Goal: Task Accomplishment & Management: Use online tool/utility

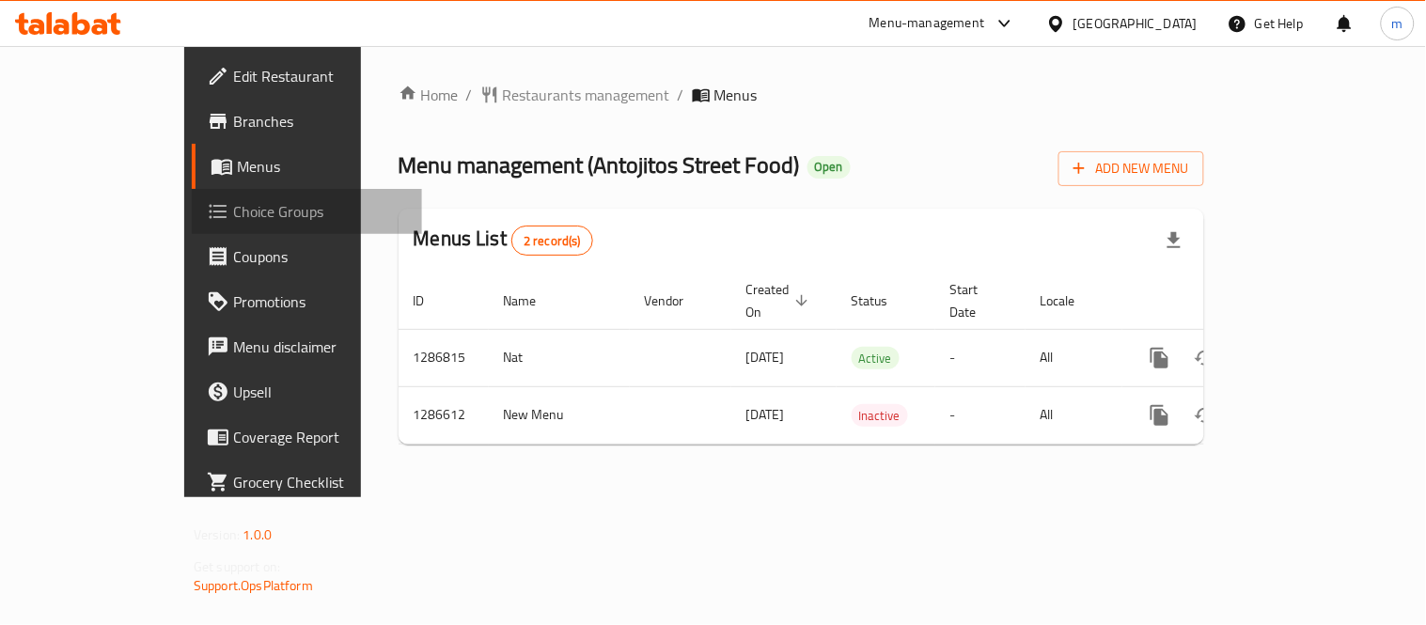
click at [233, 209] on span "Choice Groups" at bounding box center [320, 211] width 174 height 23
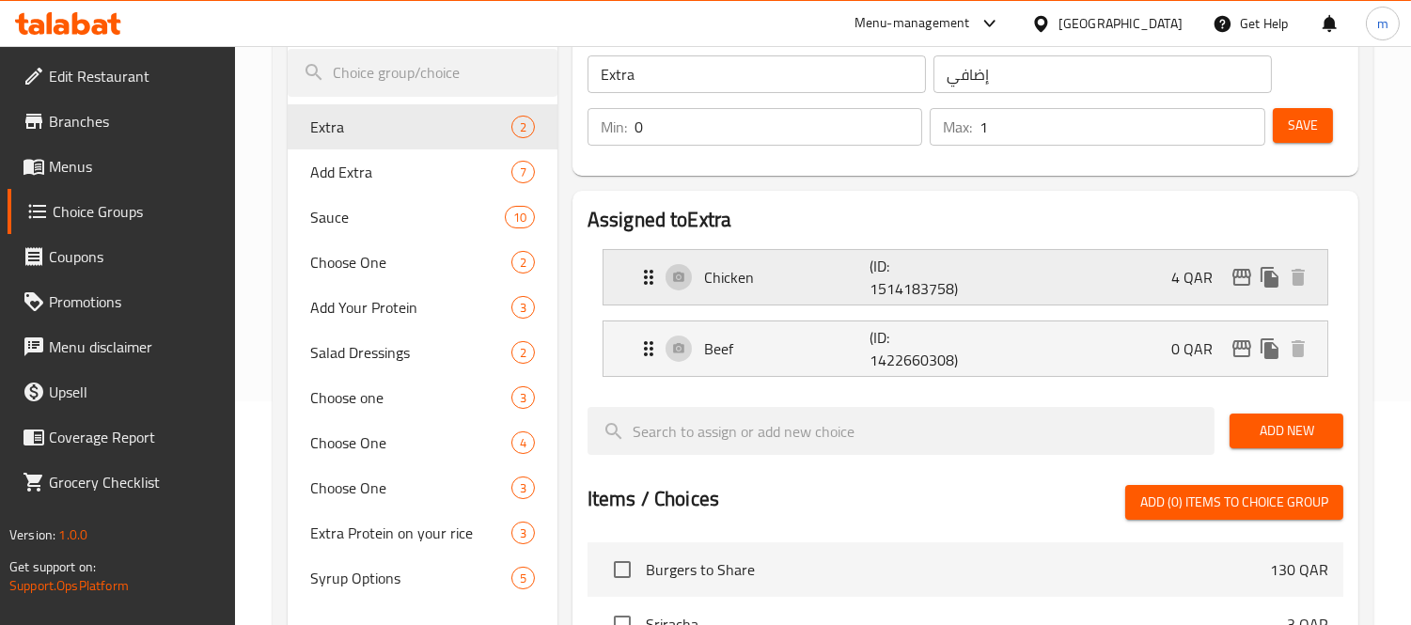
scroll to position [209, 0]
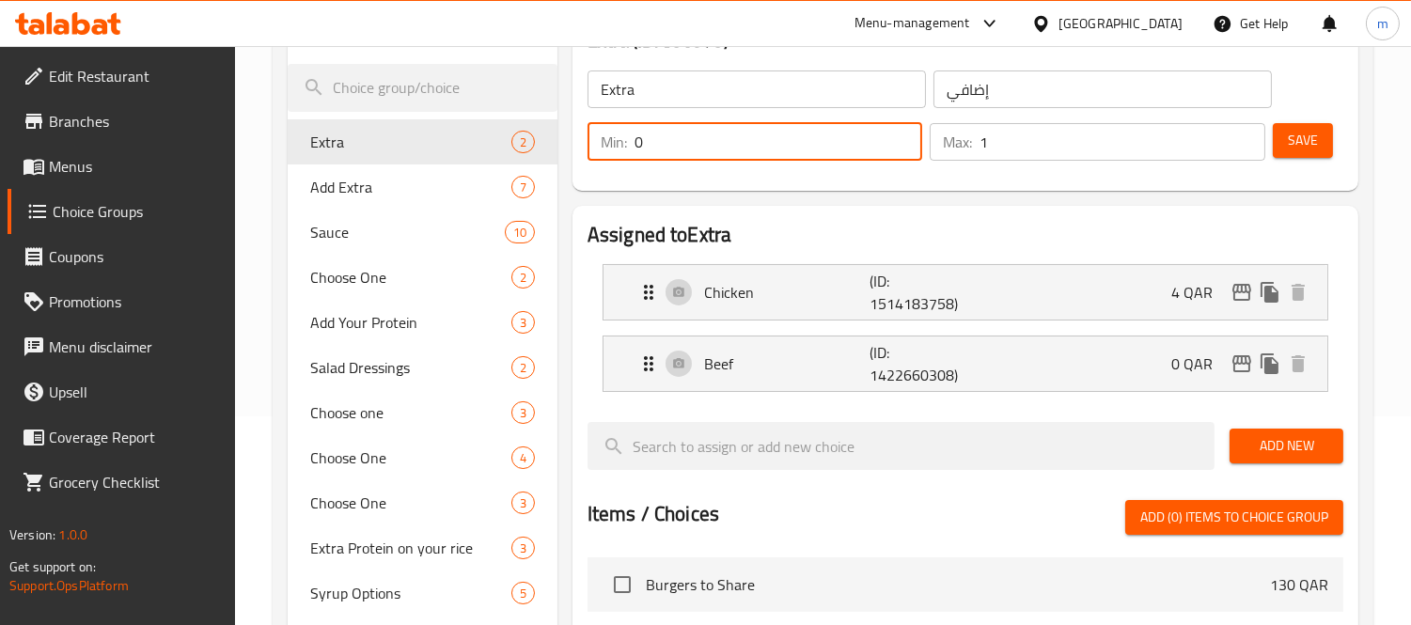
click at [867, 151] on input "0" at bounding box center [779, 142] width 289 height 38
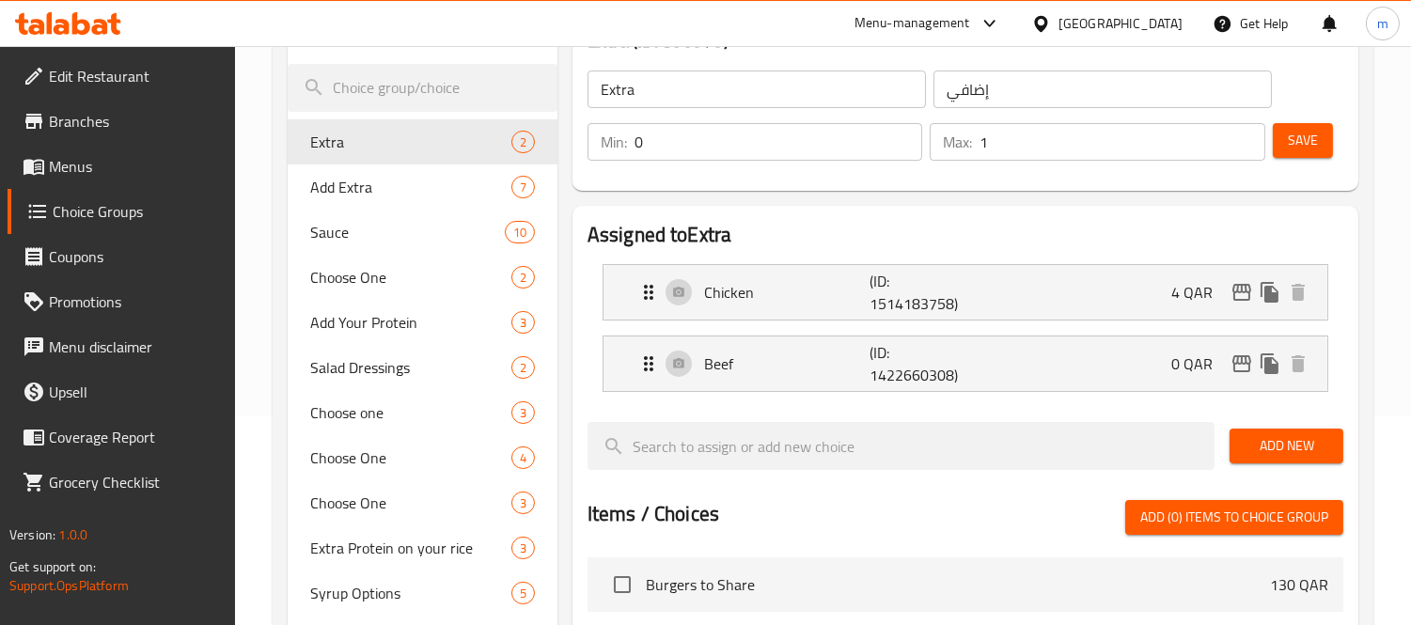
click at [870, 200] on div "Assigned to Extra Chicken (ID: 1514183758) 4 QAR Name (En) Chicken Name (En) Na…" at bounding box center [965, 572] width 801 height 749
click at [352, 181] on span "Add Extra" at bounding box center [382, 187] width 145 height 23
type input "Add Extra"
type input "أضف مزيد"
type input "6"
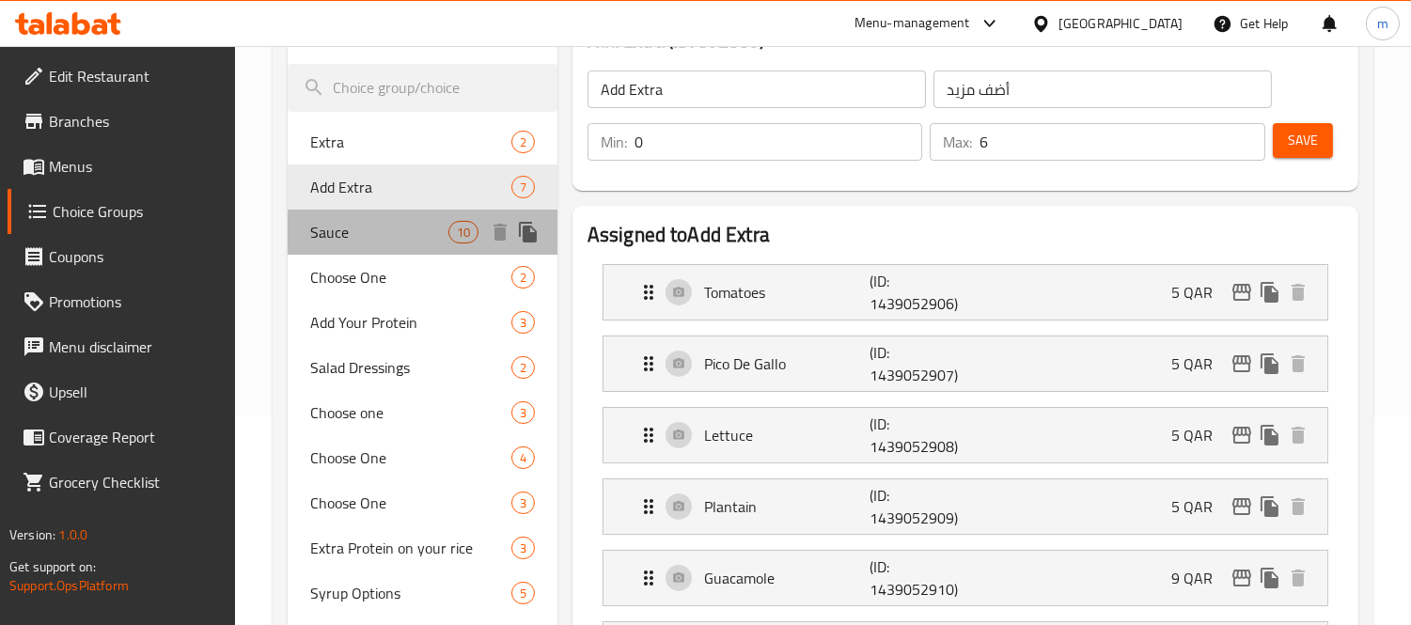
click at [360, 221] on span "Sauce" at bounding box center [378, 232] width 137 height 23
type input "Sauce"
type input "صلصة"
type input "3"
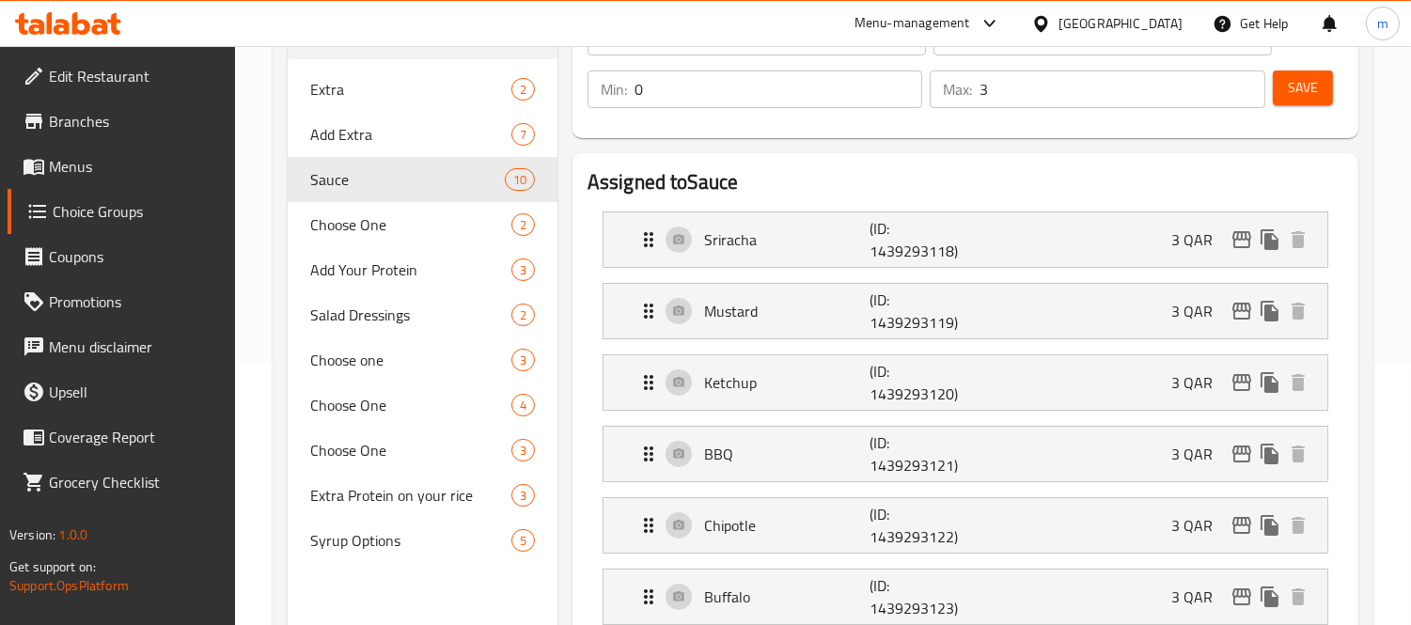
scroll to position [104, 0]
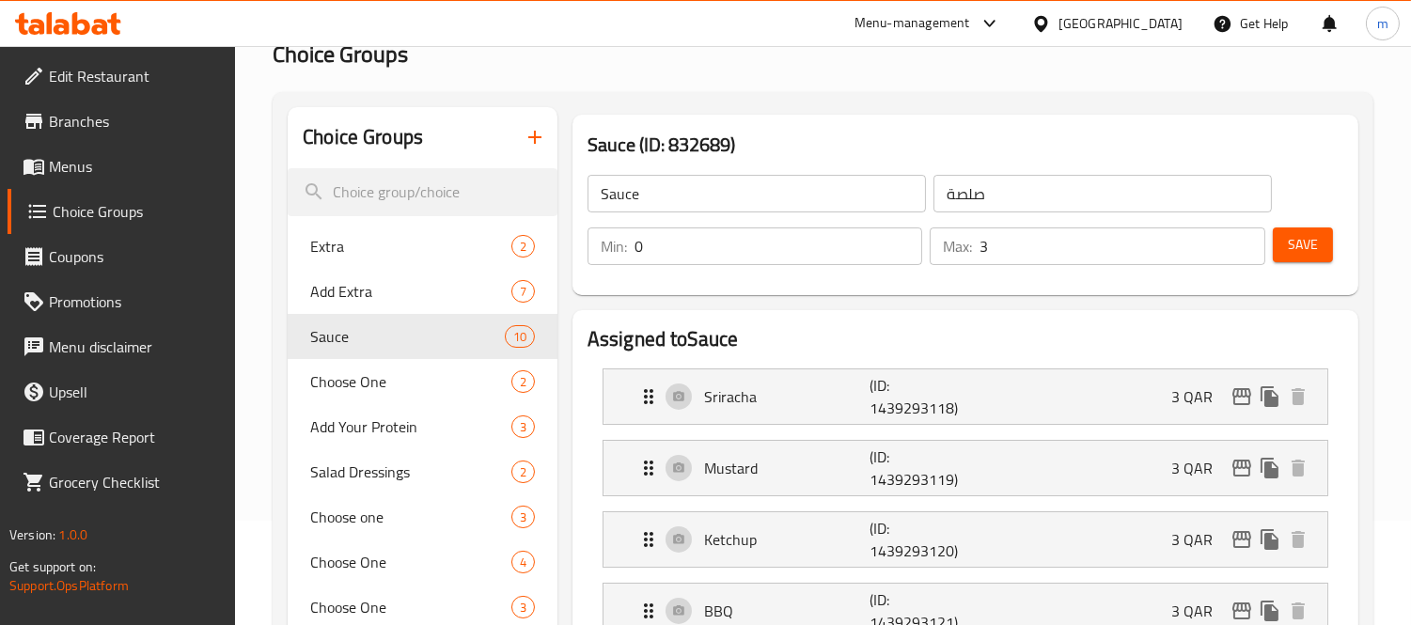
click at [96, 16] on icon at bounding box center [68, 23] width 106 height 23
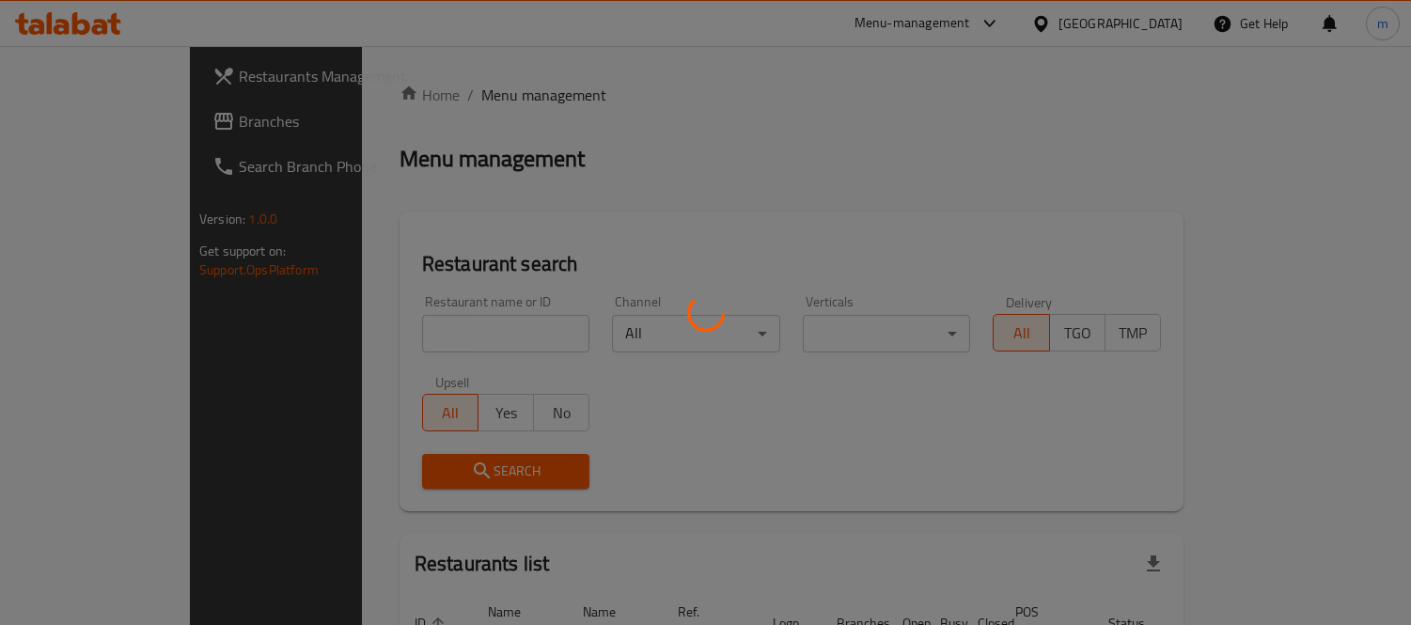
scroll to position [104, 0]
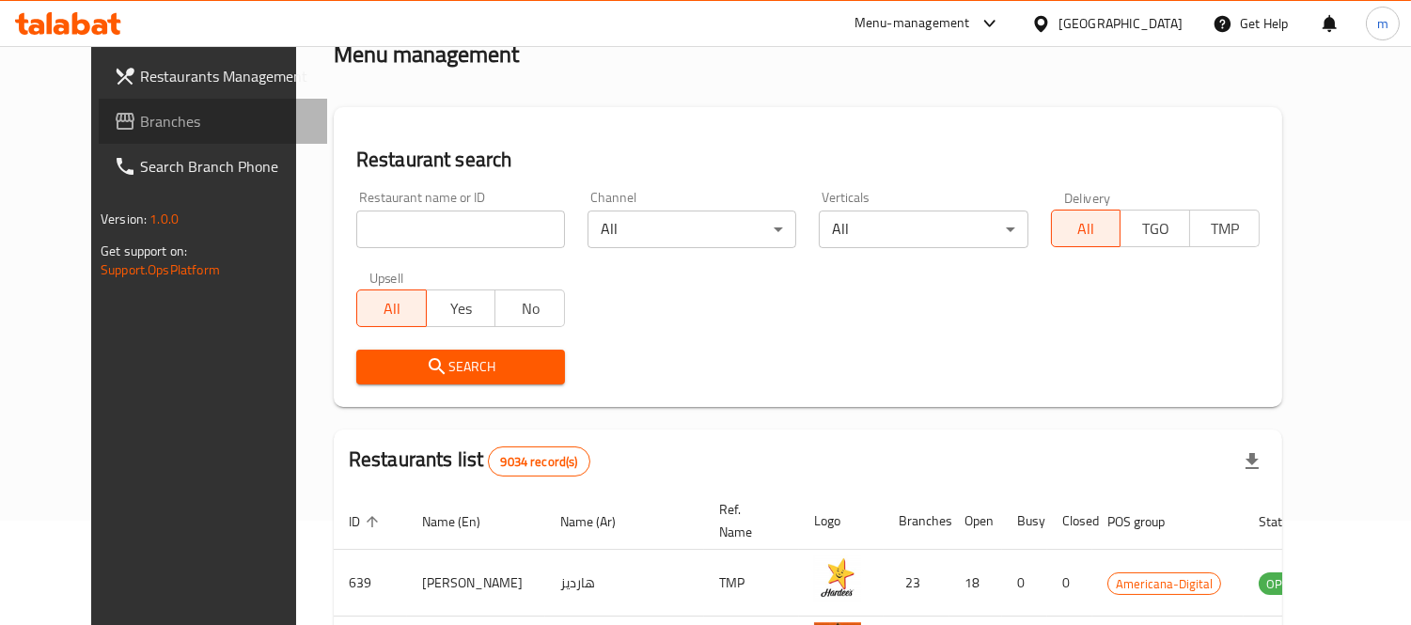
click at [140, 125] on span "Branches" at bounding box center [226, 121] width 172 height 23
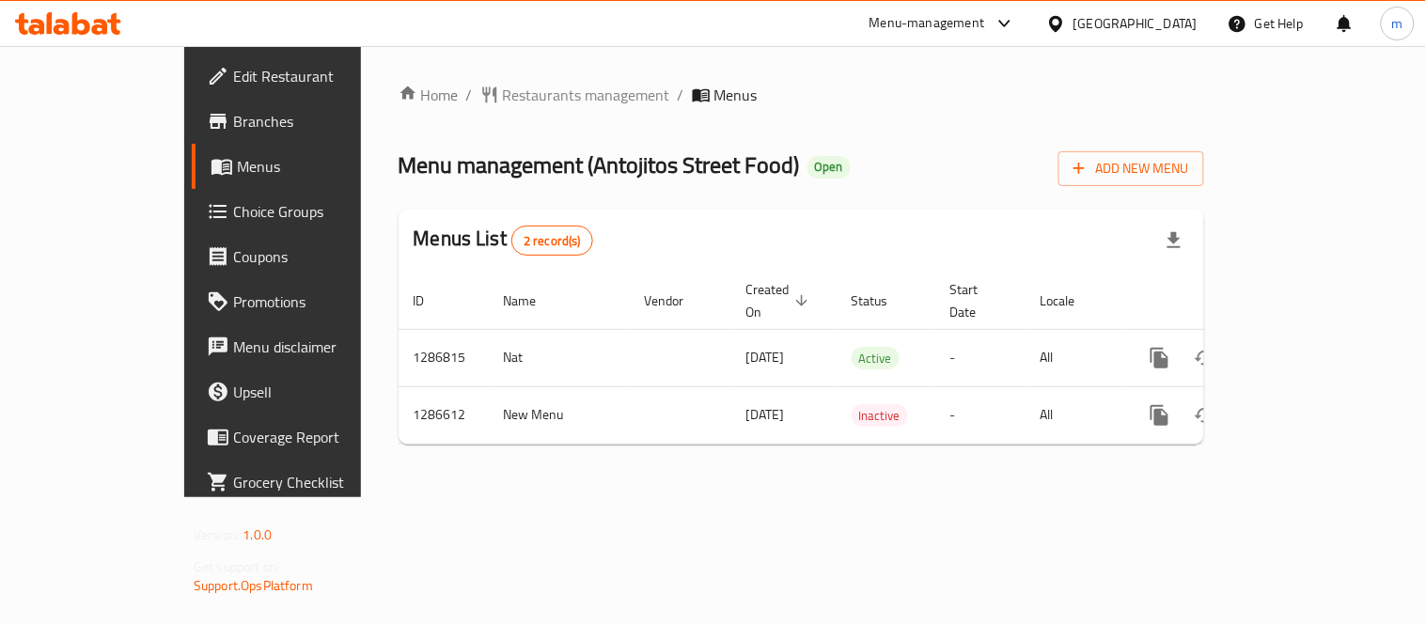
click at [233, 203] on span "Choice Groups" at bounding box center [320, 211] width 174 height 23
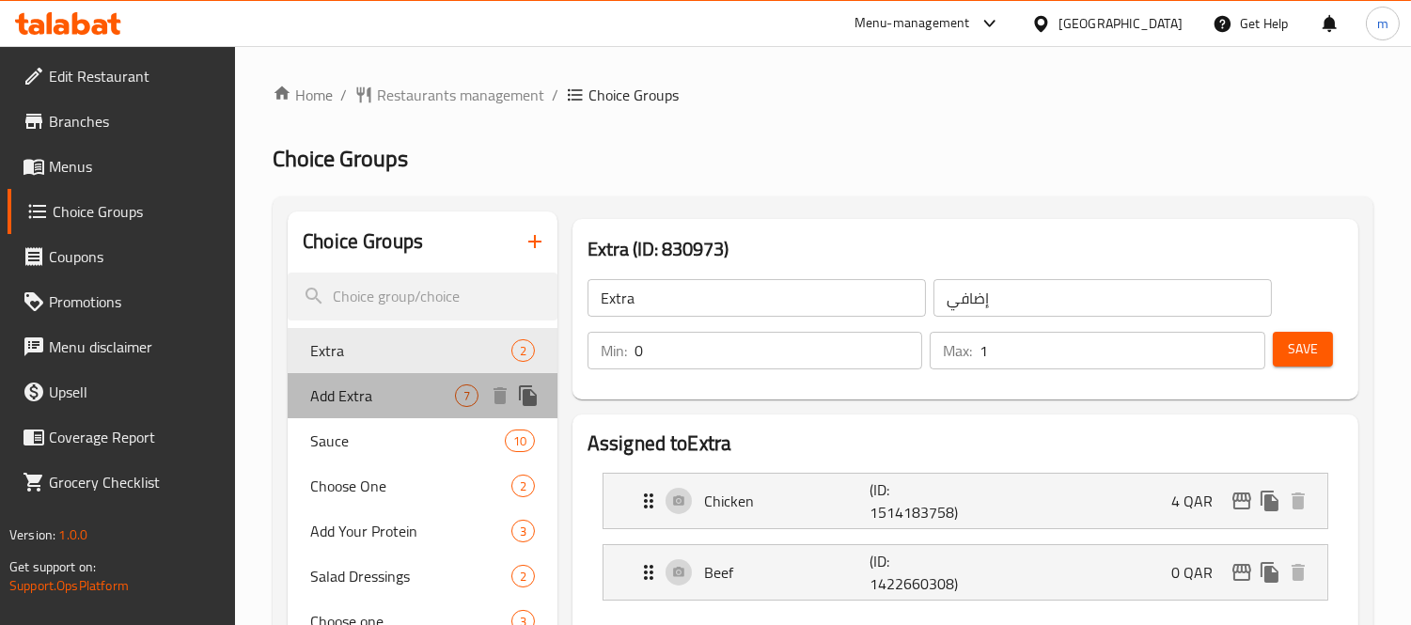
click at [362, 402] on span "Add Extra" at bounding box center [382, 395] width 145 height 23
type input "Add Extra"
type input "أضف مزيد"
type input "6"
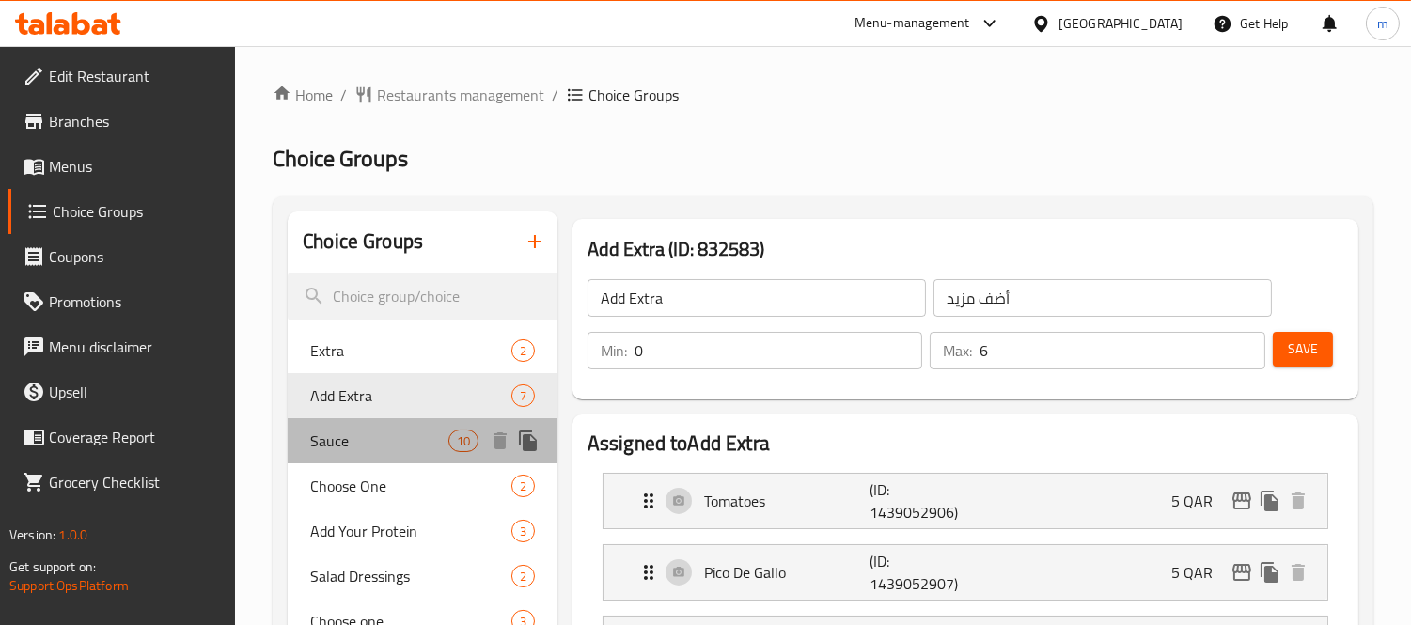
click at [354, 443] on span "Sauce" at bounding box center [378, 441] width 137 height 23
type input "Sauce"
type input "صلصة"
type input "3"
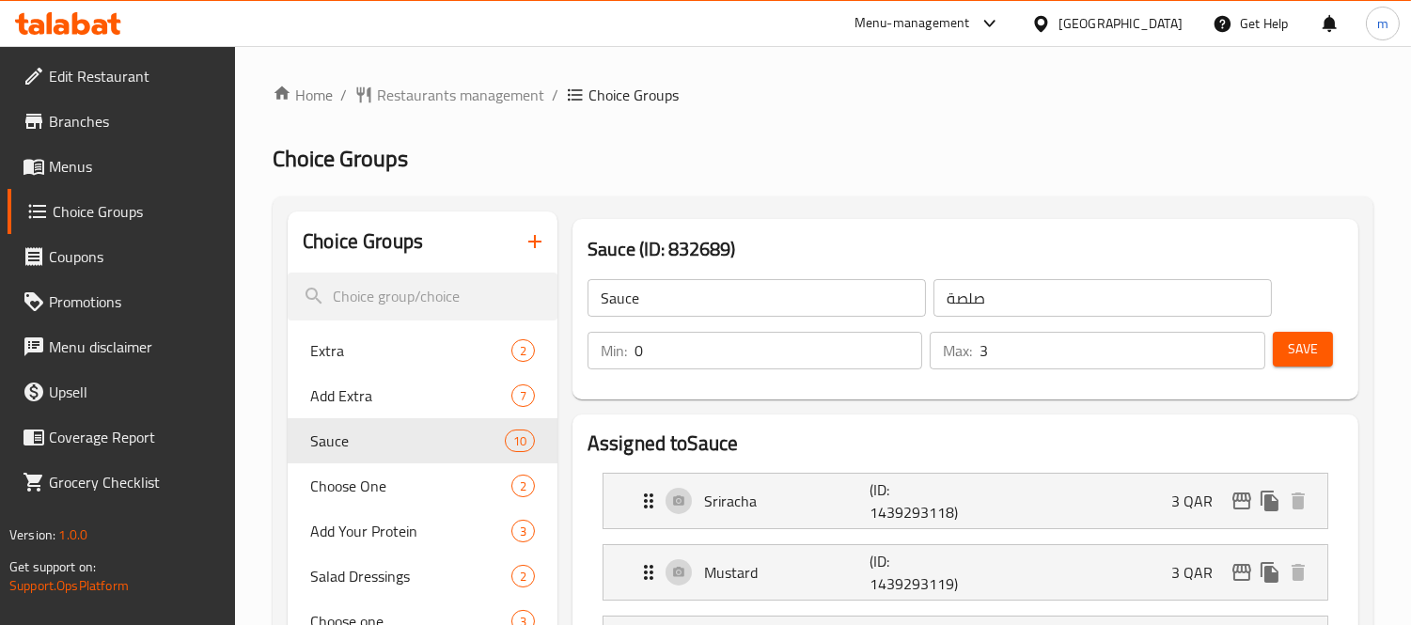
click at [77, 30] on icon at bounding box center [81, 23] width 18 height 23
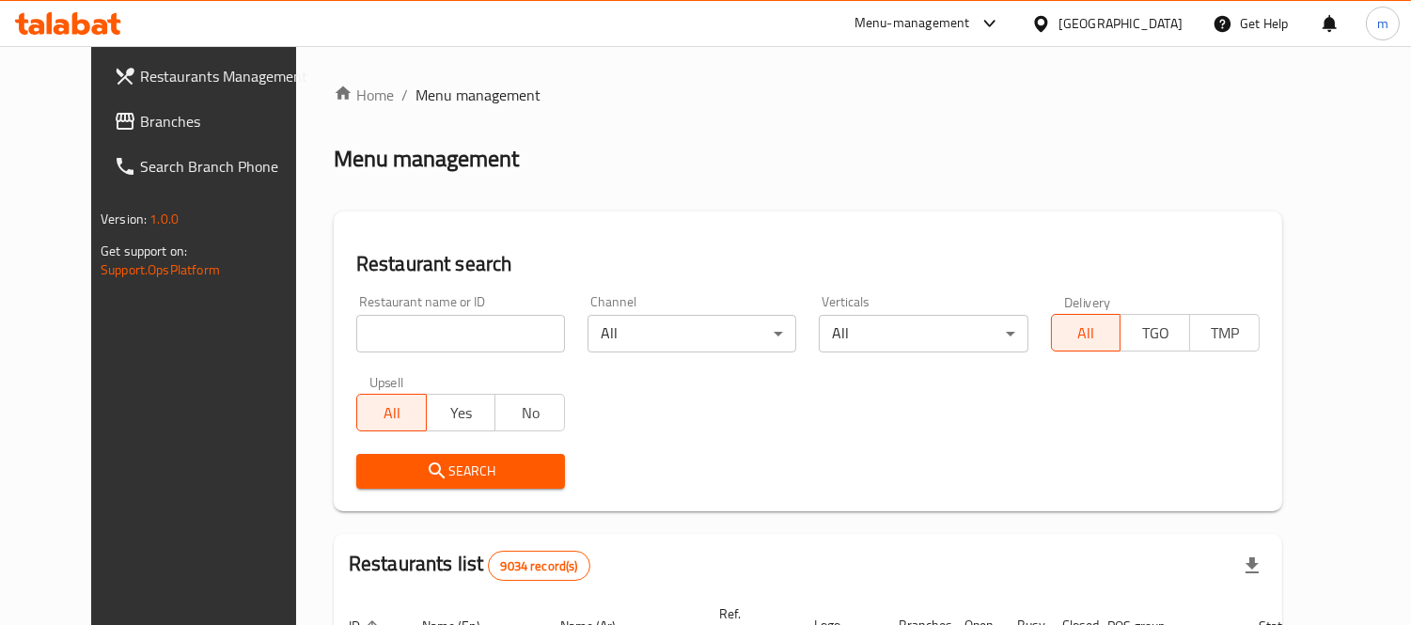
click at [140, 118] on span "Branches" at bounding box center [226, 121] width 172 height 23
